Goal: Task Accomplishment & Management: Use online tool/utility

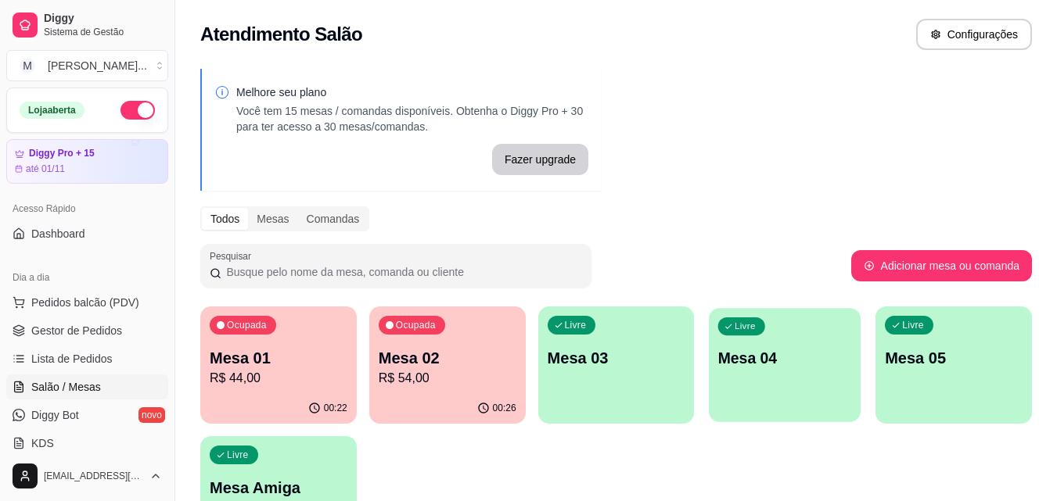
click at [797, 387] on div "Livre Mesa 04" at bounding box center [785, 355] width 152 height 95
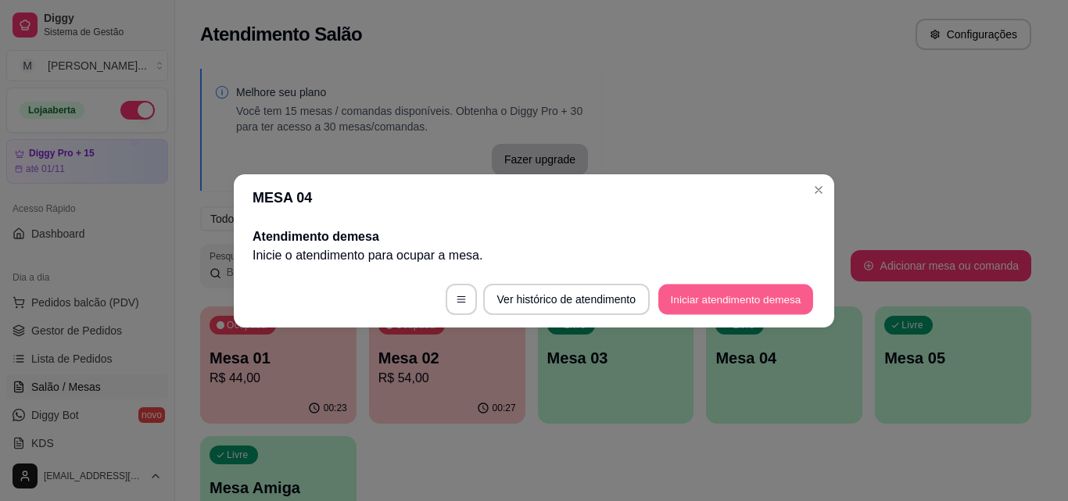
click at [730, 289] on button "Iniciar atendimento de mesa" at bounding box center [736, 299] width 155 height 31
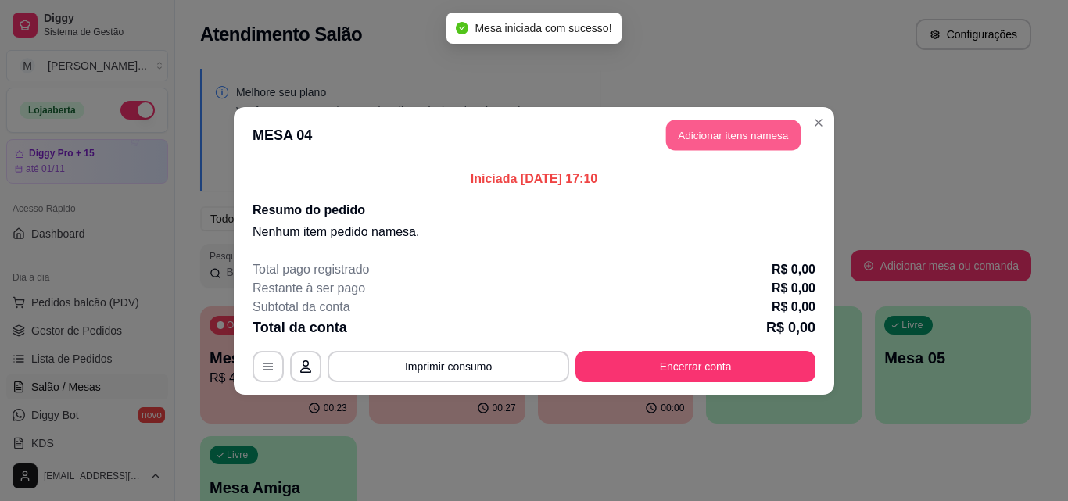
click at [731, 146] on button "Adicionar itens na mesa" at bounding box center [733, 135] width 135 height 31
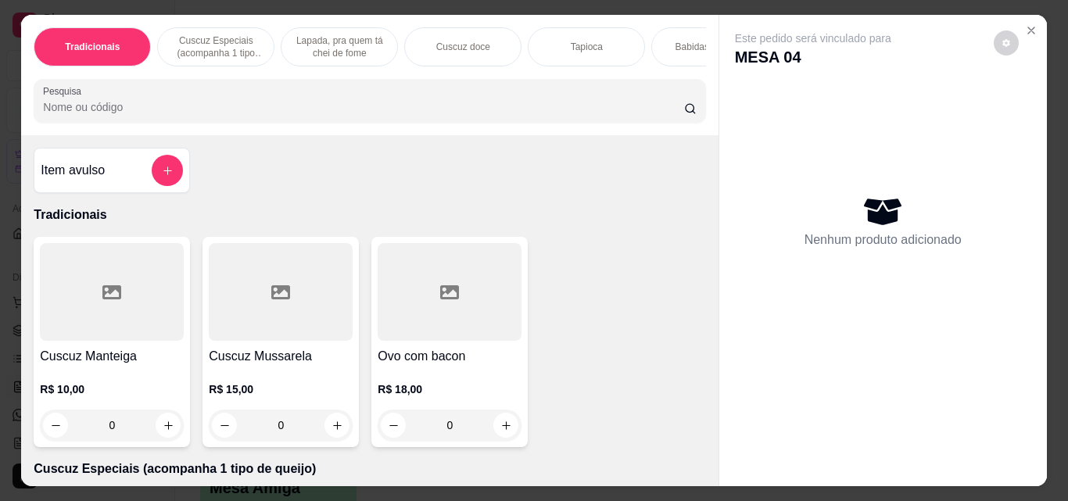
click at [505, 433] on div "0" at bounding box center [450, 425] width 144 height 31
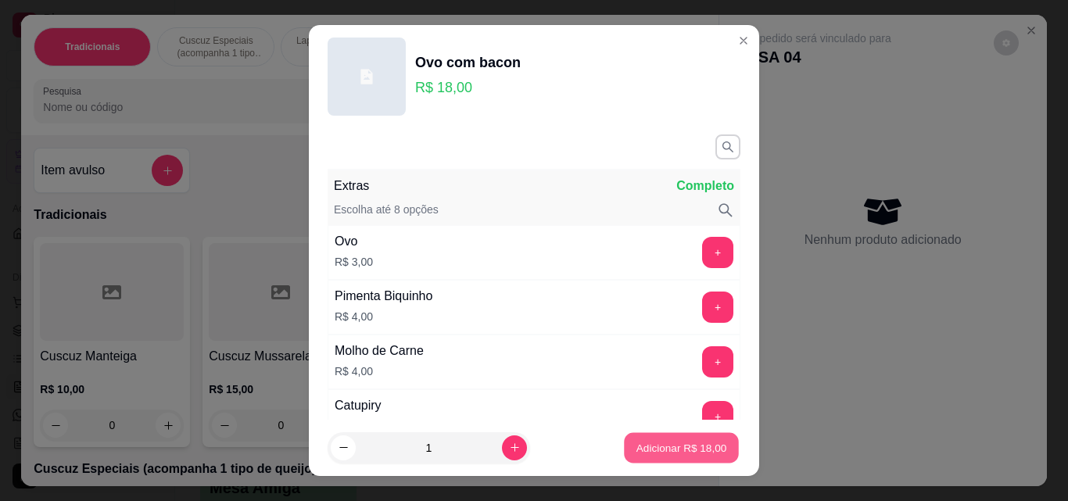
click at [673, 447] on p "Adicionar R$ 18,00" at bounding box center [682, 447] width 91 height 15
type input "1"
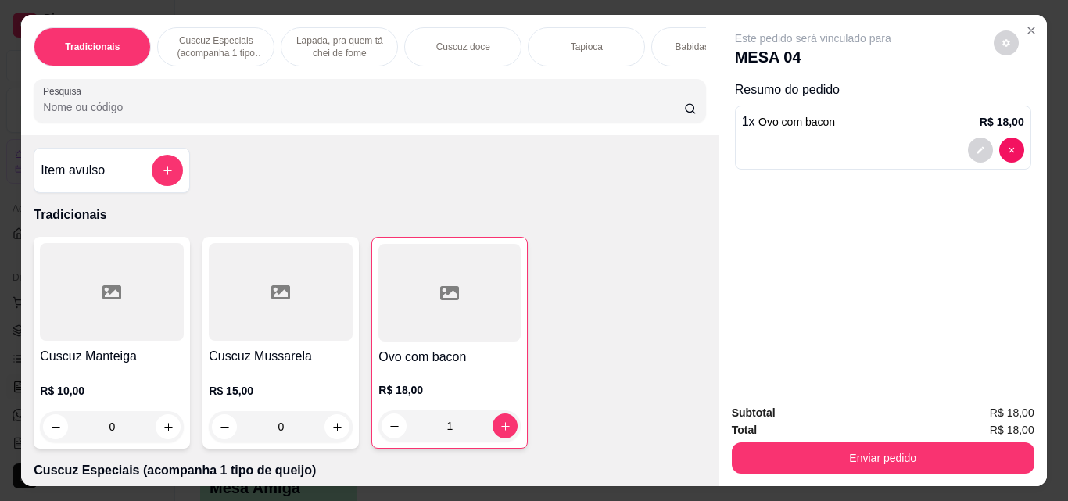
click at [683, 41] on p "Babidas quentes" at bounding box center [711, 47] width 70 height 13
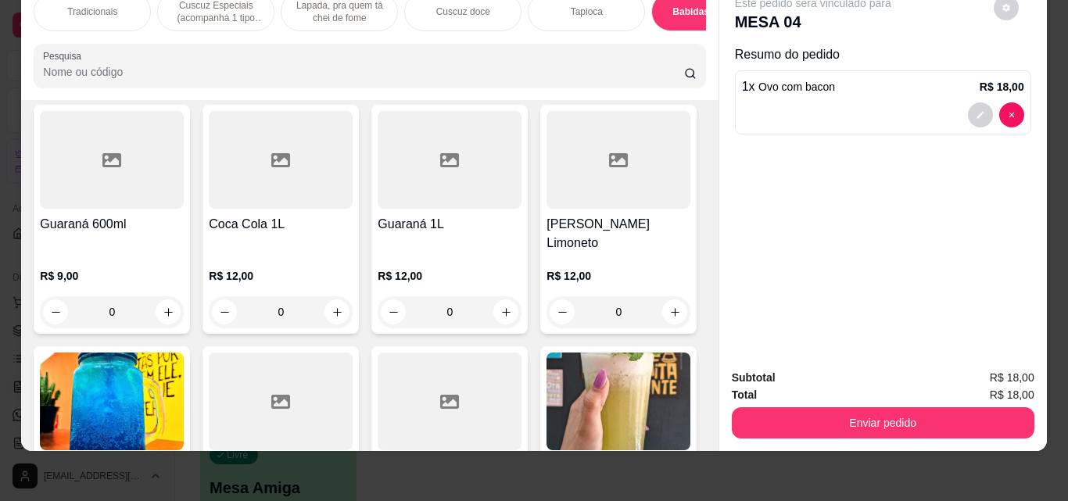
scroll to position [3674, 0]
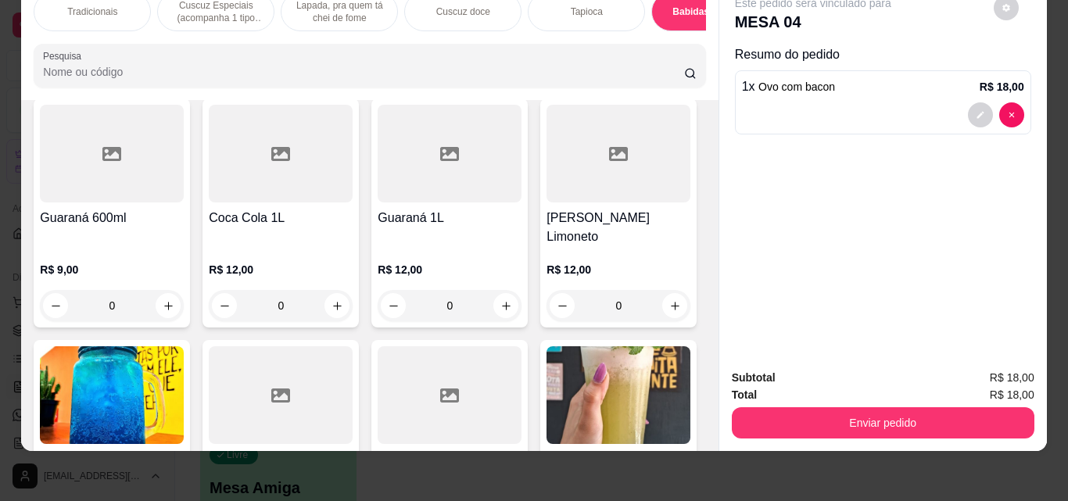
type input "1"
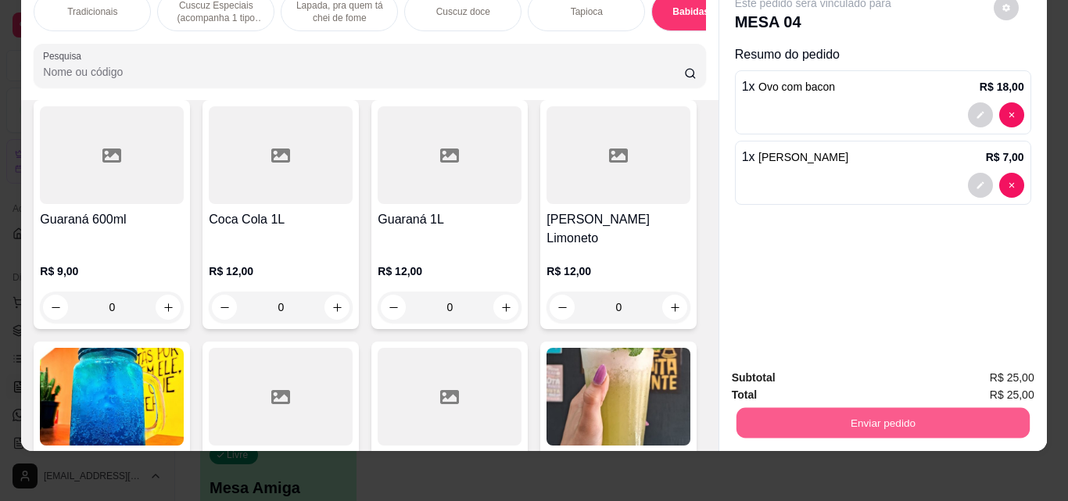
click at [886, 408] on button "Enviar pedido" at bounding box center [882, 423] width 293 height 31
click at [999, 368] on button "Enviar pedido" at bounding box center [994, 372] width 86 height 29
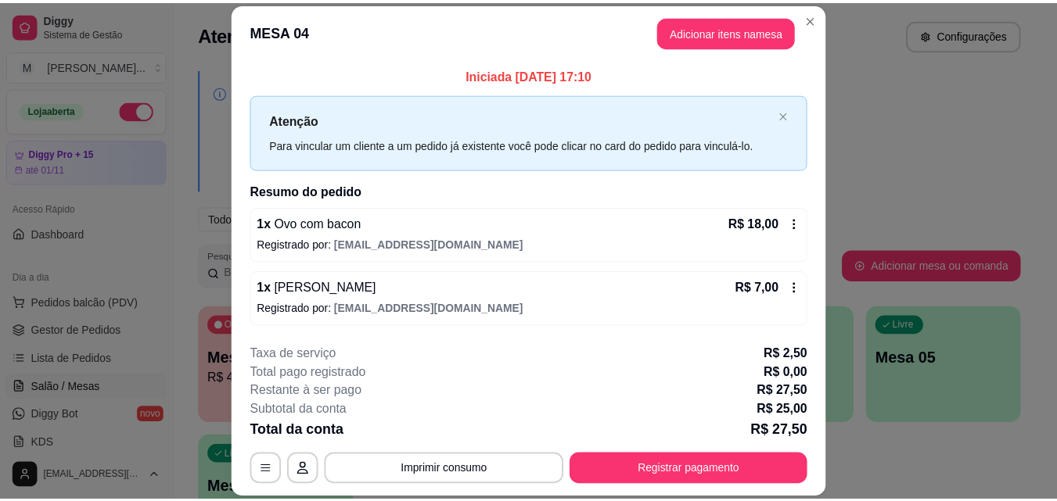
scroll to position [0, 0]
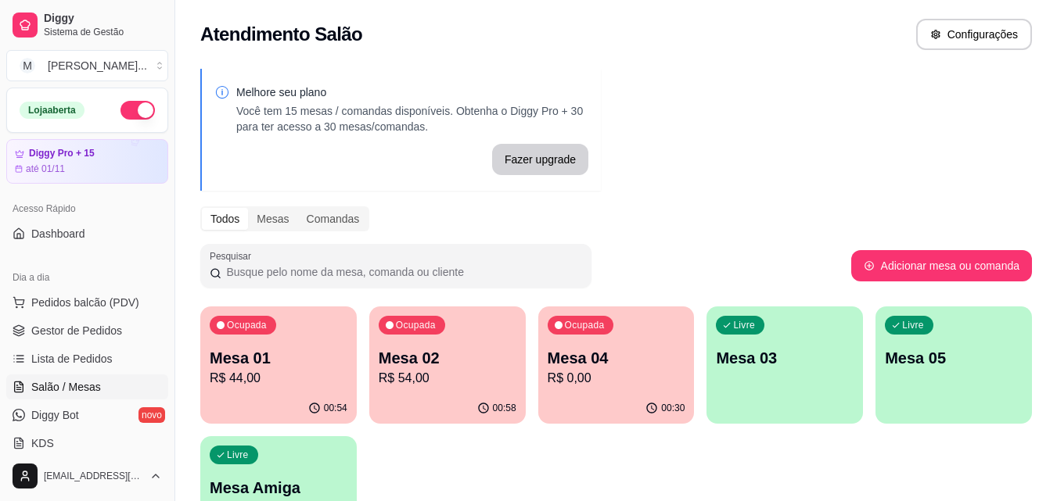
click at [620, 381] on p "R$ 0,00" at bounding box center [617, 378] width 138 height 19
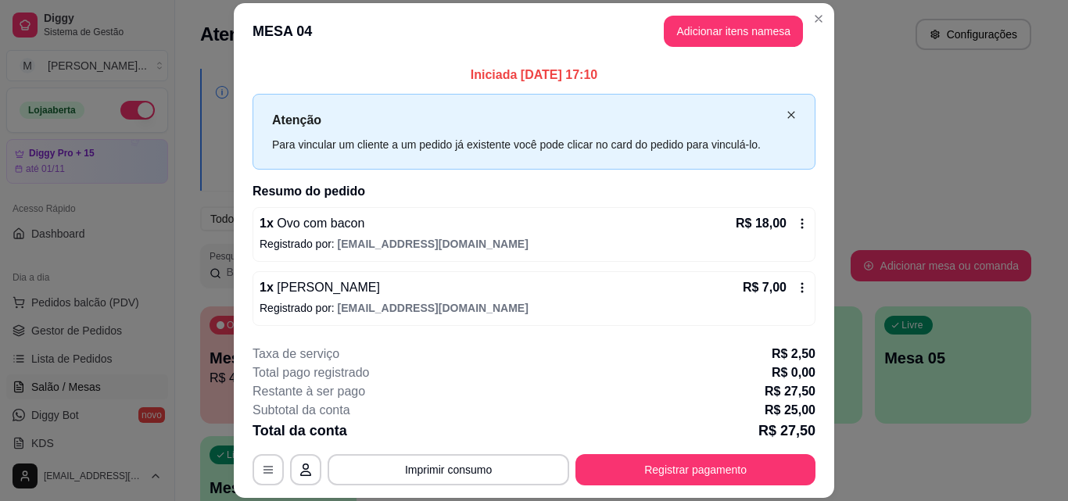
click at [787, 117] on icon "close" at bounding box center [791, 114] width 9 height 9
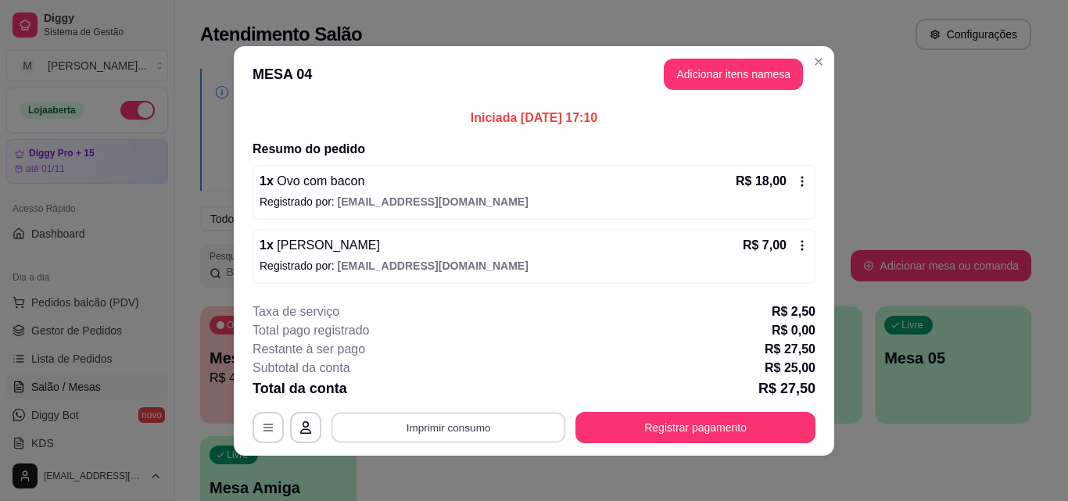
click at [490, 428] on button "Imprimir consumo" at bounding box center [449, 427] width 235 height 31
click at [433, 393] on button "Impressora" at bounding box center [448, 391] width 110 height 24
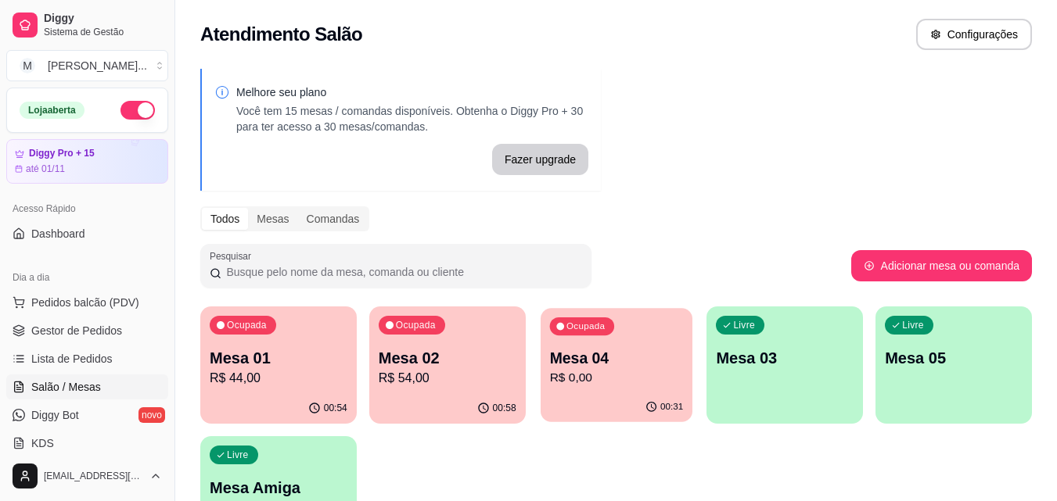
click at [588, 369] on p "R$ 0,00" at bounding box center [616, 378] width 134 height 18
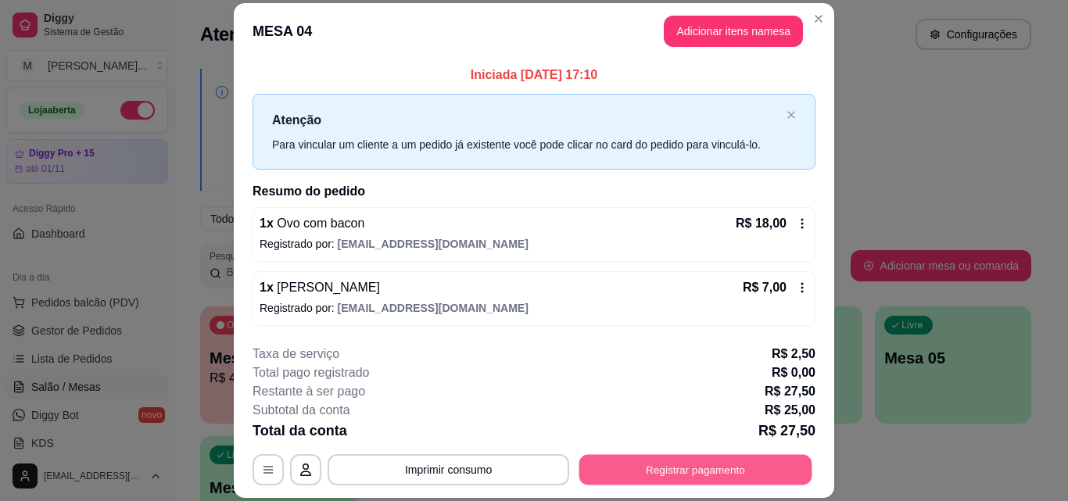
click at [679, 466] on button "Registrar pagamento" at bounding box center [696, 470] width 233 height 31
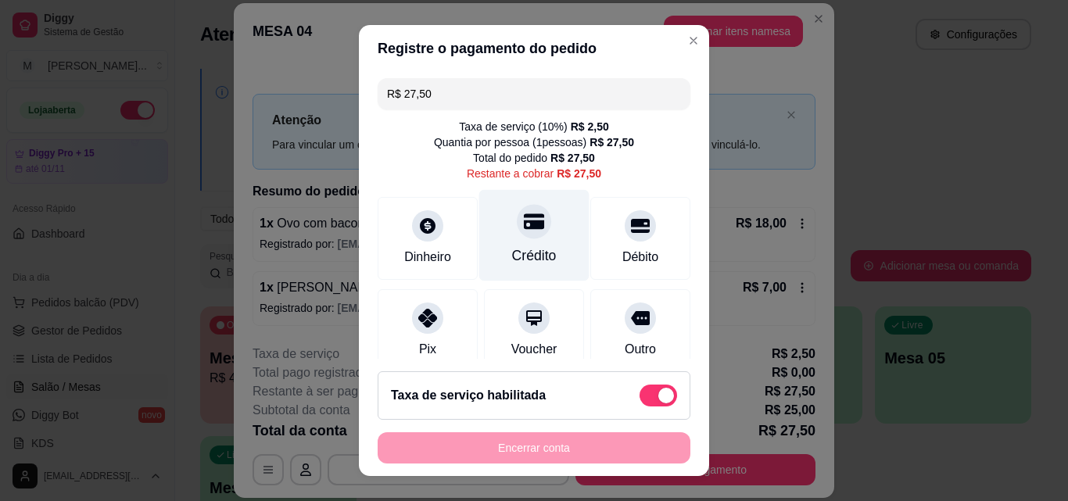
click at [512, 253] on div "Crédito" at bounding box center [534, 256] width 45 height 20
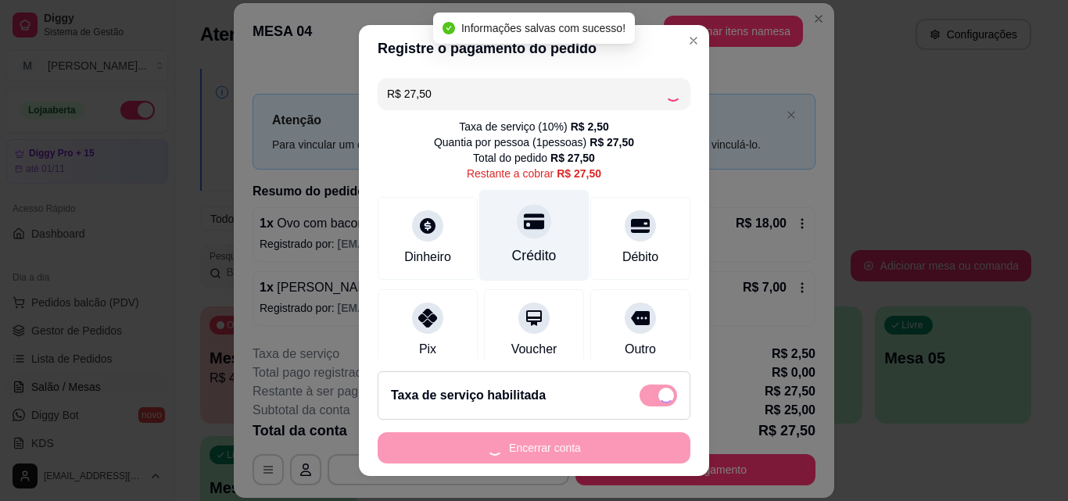
type input "R$ 0,00"
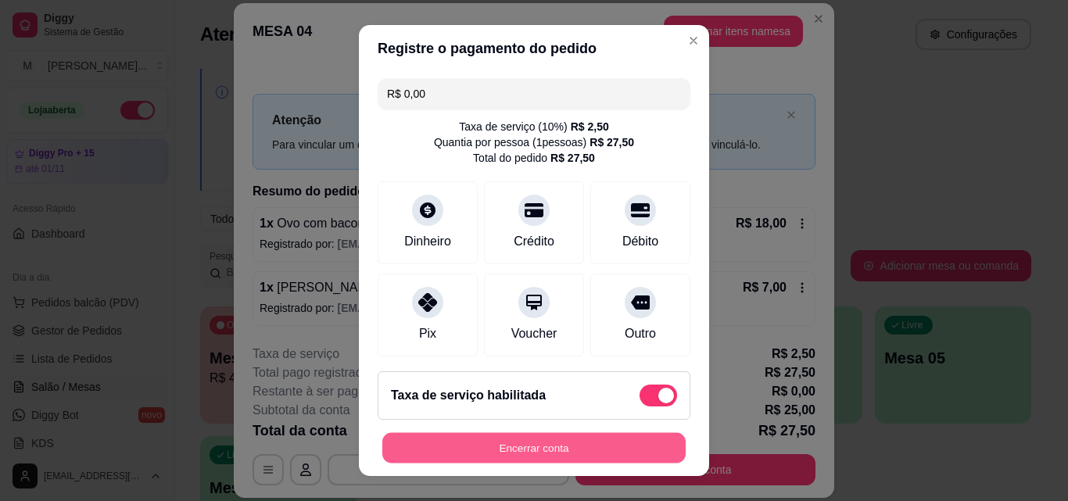
click at [552, 456] on button "Encerrar conta" at bounding box center [533, 448] width 303 height 31
